Goal: Transaction & Acquisition: Purchase product/service

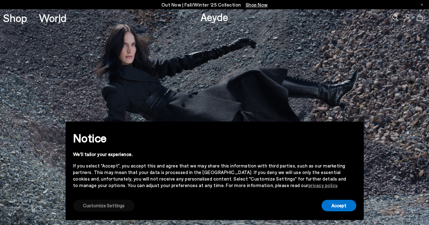
click at [106, 209] on button "Customize Settings" at bounding box center [103, 205] width 61 height 11
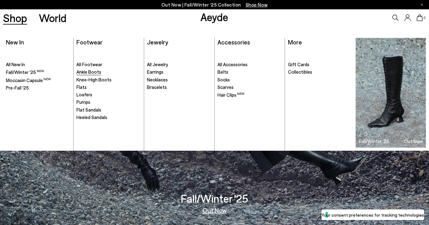
click at [79, 69] on span "Ankle Boots" at bounding box center [88, 72] width 25 height 6
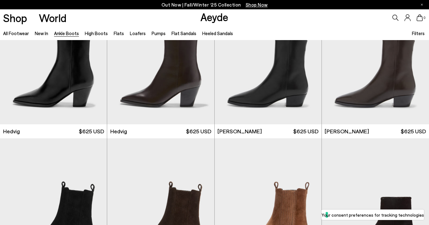
scroll to position [183, 0]
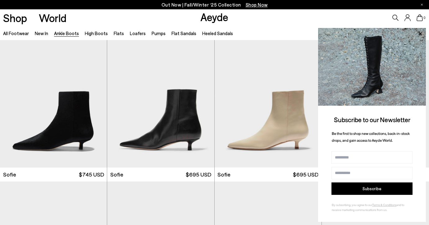
scroll to position [462, 0]
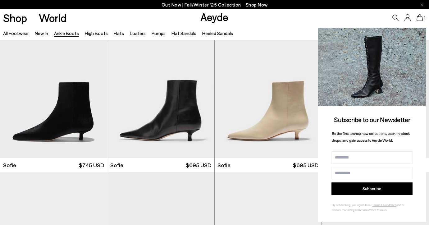
click at [422, 33] on icon at bounding box center [420, 34] width 8 height 8
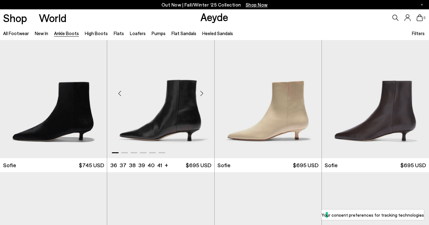
click at [201, 96] on div "Next slide" at bounding box center [202, 93] width 19 height 19
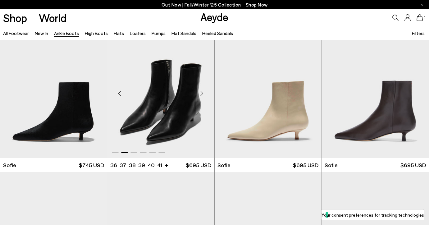
click at [201, 96] on div "Next slide" at bounding box center [202, 93] width 19 height 19
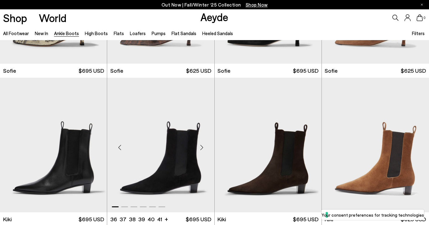
scroll to position [761, 0]
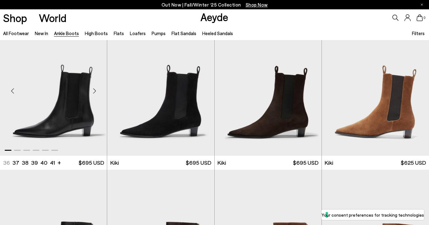
click at [95, 92] on div "Next slide" at bounding box center [94, 90] width 19 height 19
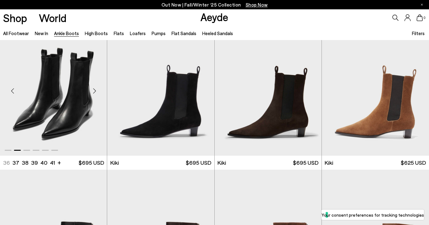
click at [95, 92] on div "Next slide" at bounding box center [94, 90] width 19 height 19
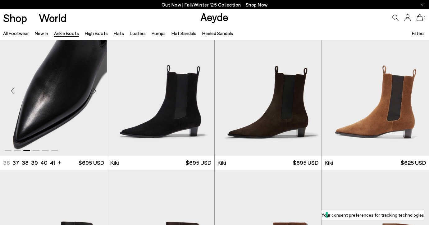
click at [95, 92] on div "Next slide" at bounding box center [94, 90] width 19 height 19
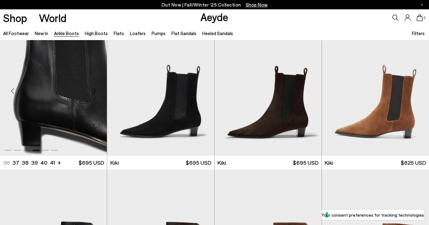
click at [95, 92] on div "Next slide" at bounding box center [94, 90] width 19 height 19
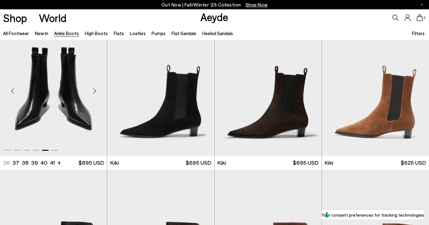
click at [92, 89] on div "Next slide" at bounding box center [94, 90] width 19 height 19
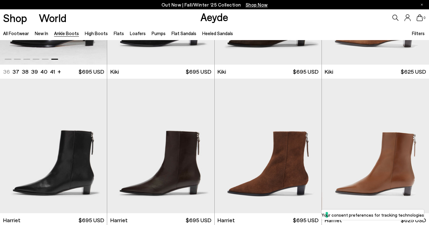
scroll to position [939, 0]
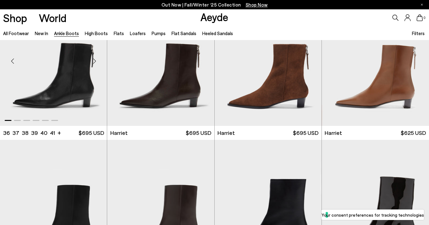
click at [96, 61] on div "Next slide" at bounding box center [94, 61] width 19 height 19
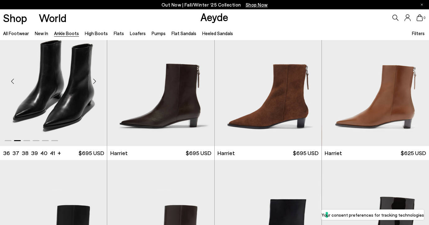
scroll to position [920, 0]
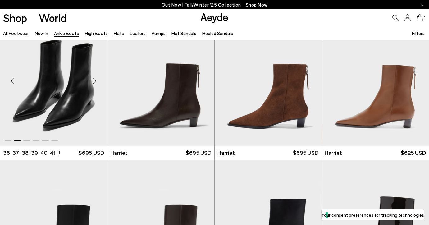
click at [93, 80] on div "Next slide" at bounding box center [94, 80] width 19 height 19
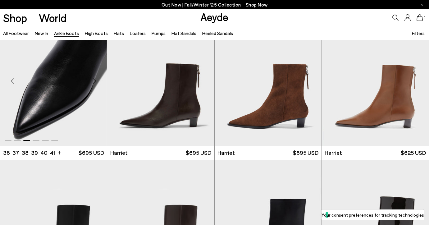
click at [93, 80] on div "Next slide" at bounding box center [94, 80] width 19 height 19
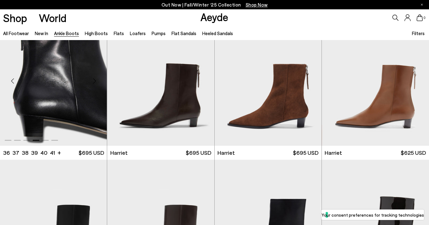
click at [93, 80] on div "Next slide" at bounding box center [94, 80] width 19 height 19
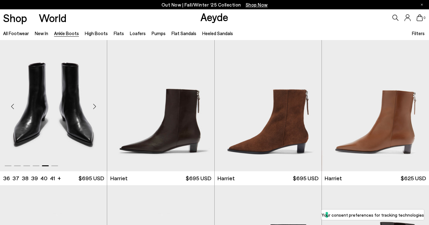
scroll to position [894, 0]
click at [94, 106] on div "Next slide" at bounding box center [94, 106] width 19 height 19
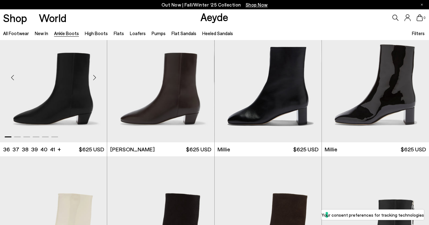
scroll to position [1072, 0]
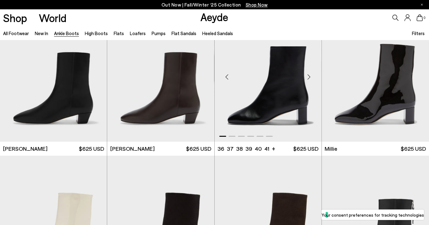
click at [310, 78] on div "Next slide" at bounding box center [309, 76] width 19 height 19
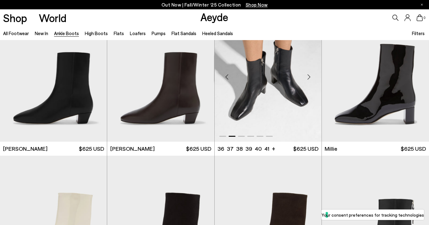
click at [310, 78] on div "Next slide" at bounding box center [309, 76] width 19 height 19
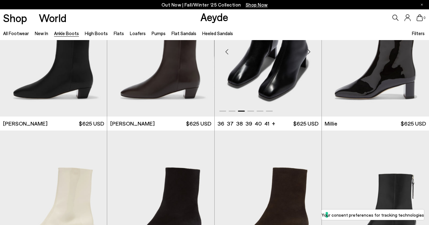
scroll to position [1192, 0]
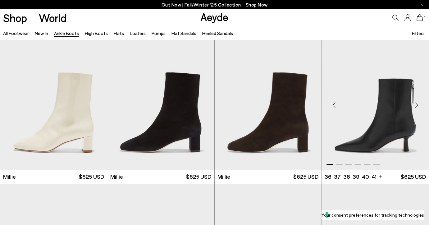
click at [417, 105] on div "Next slide" at bounding box center [416, 105] width 19 height 19
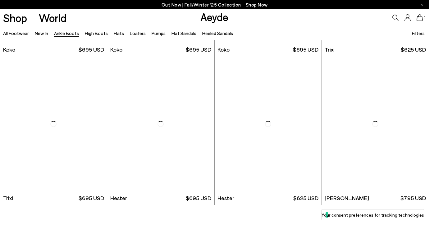
scroll to position [2986, 0]
